Goal: Task Accomplishment & Management: Manage account settings

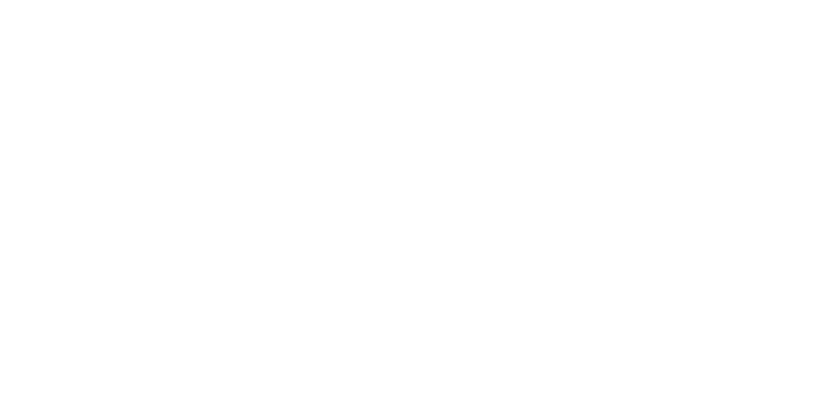
type input "**********"
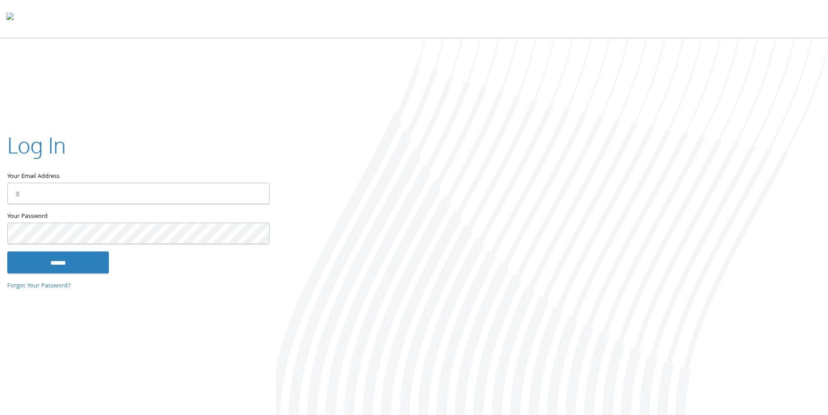
type input "**********"
click at [141, 70] on div "**********" at bounding box center [414, 227] width 828 height 378
